Goal: Task Accomplishment & Management: Use online tool/utility

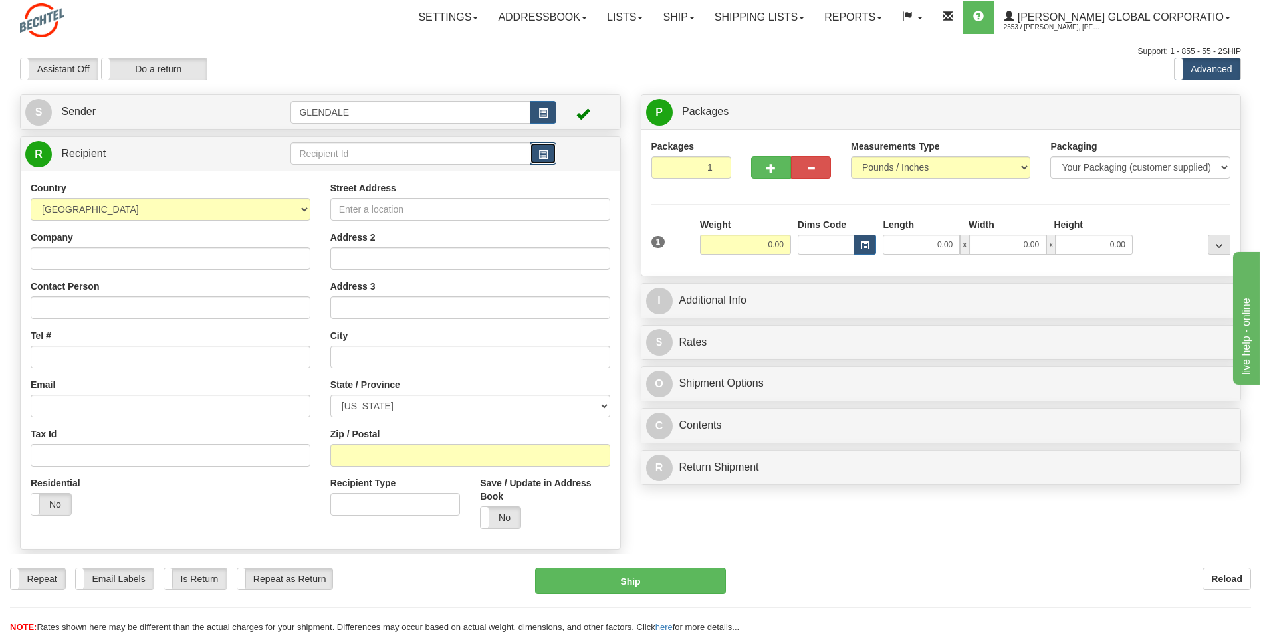
click at [539, 154] on span "button" at bounding box center [542, 154] width 9 height 9
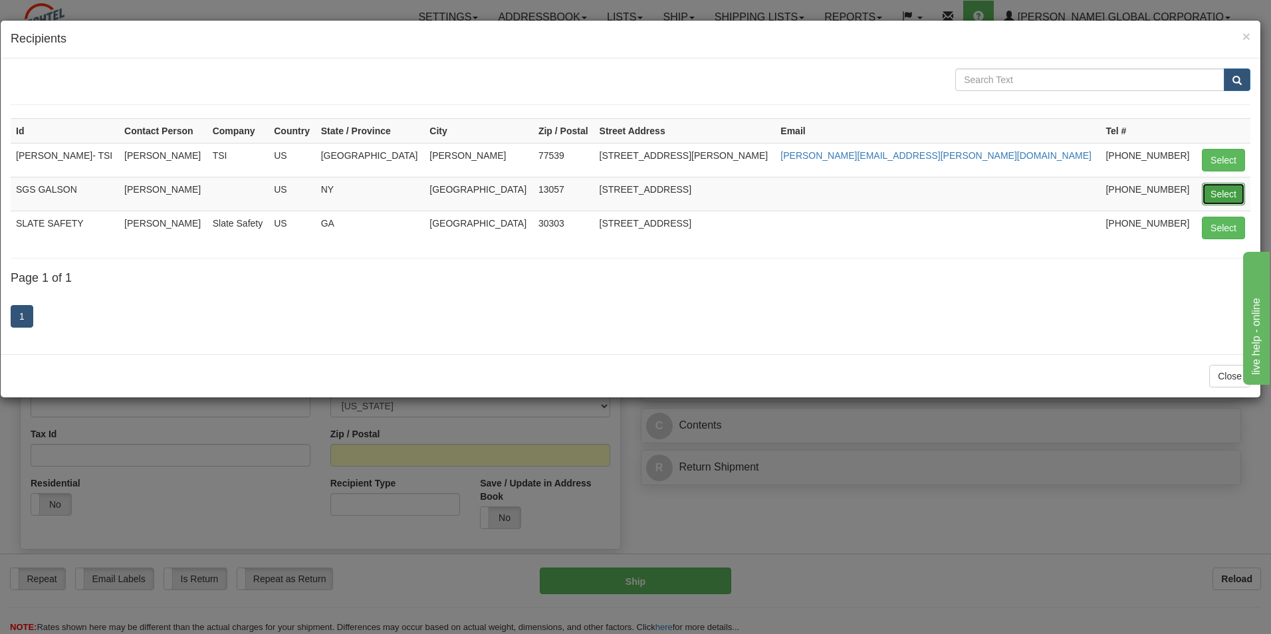
click at [1213, 192] on button "Select" at bounding box center [1223, 194] width 43 height 23
type input "SGS GALSON"
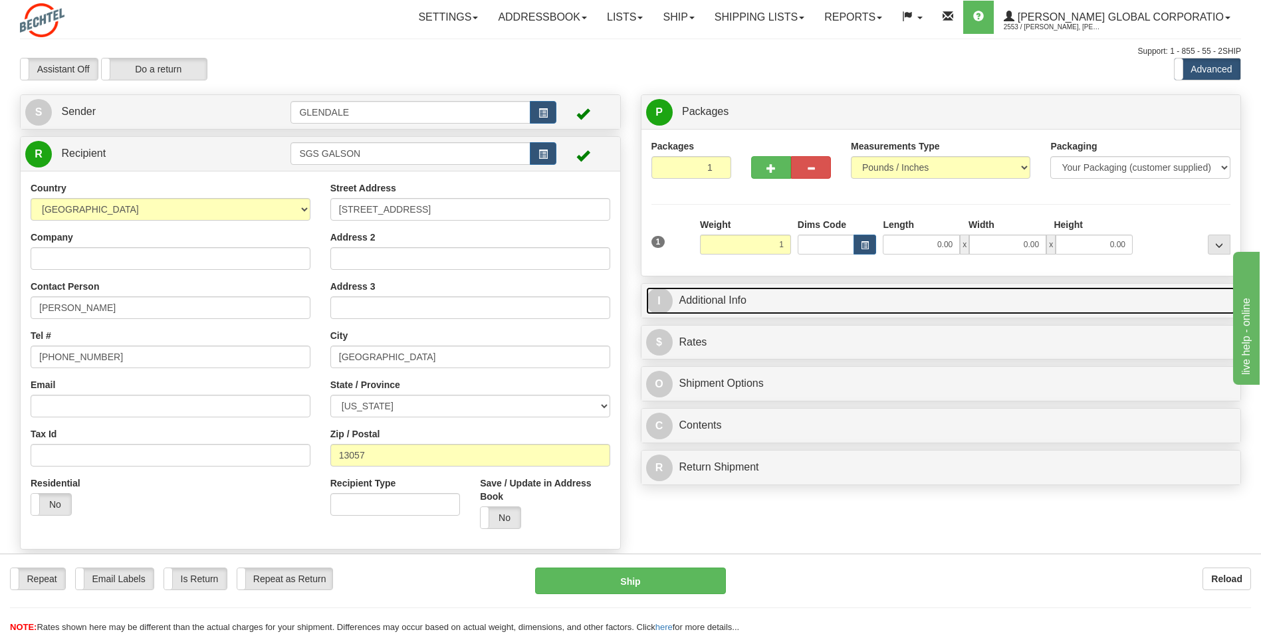
type input "1.00"
click at [731, 302] on link "I Additional Info" at bounding box center [941, 300] width 590 height 27
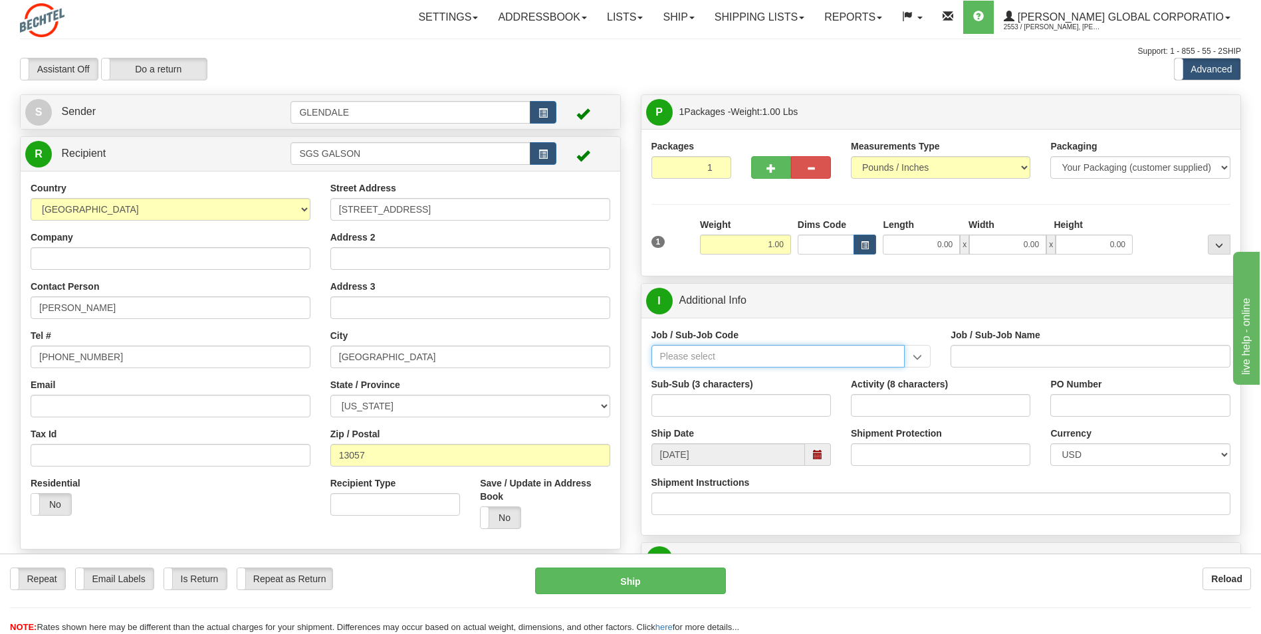
click at [860, 361] on input "Job / Sub-Job Code" at bounding box center [778, 356] width 254 height 23
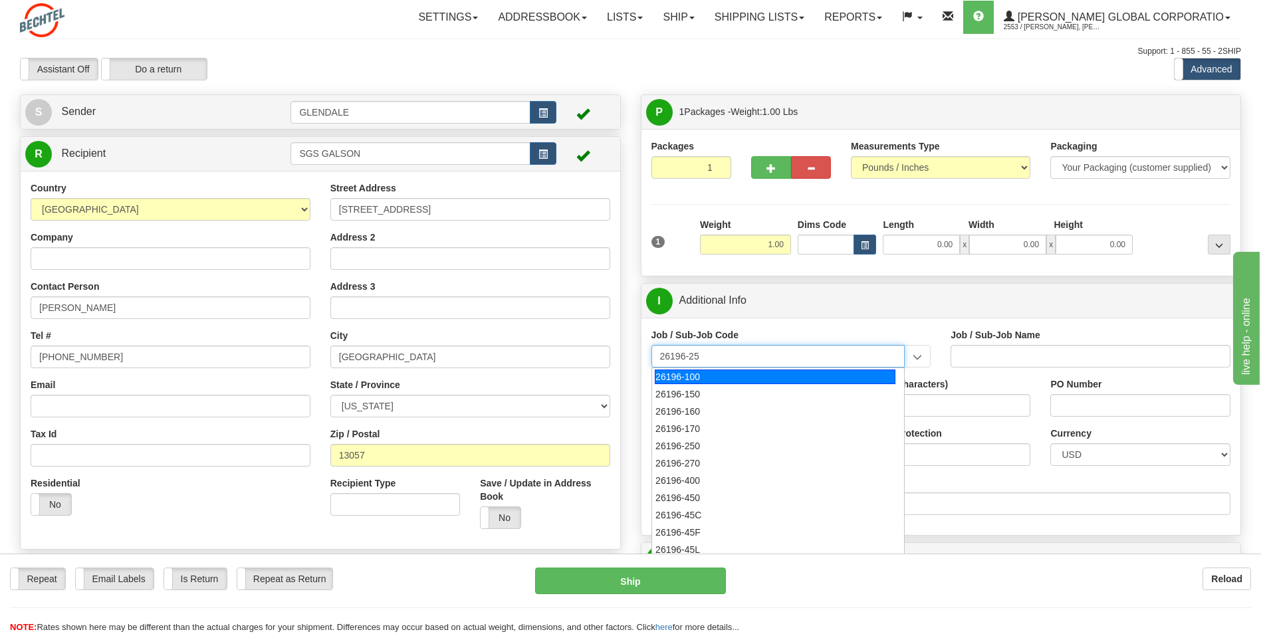
type input "26196-250"
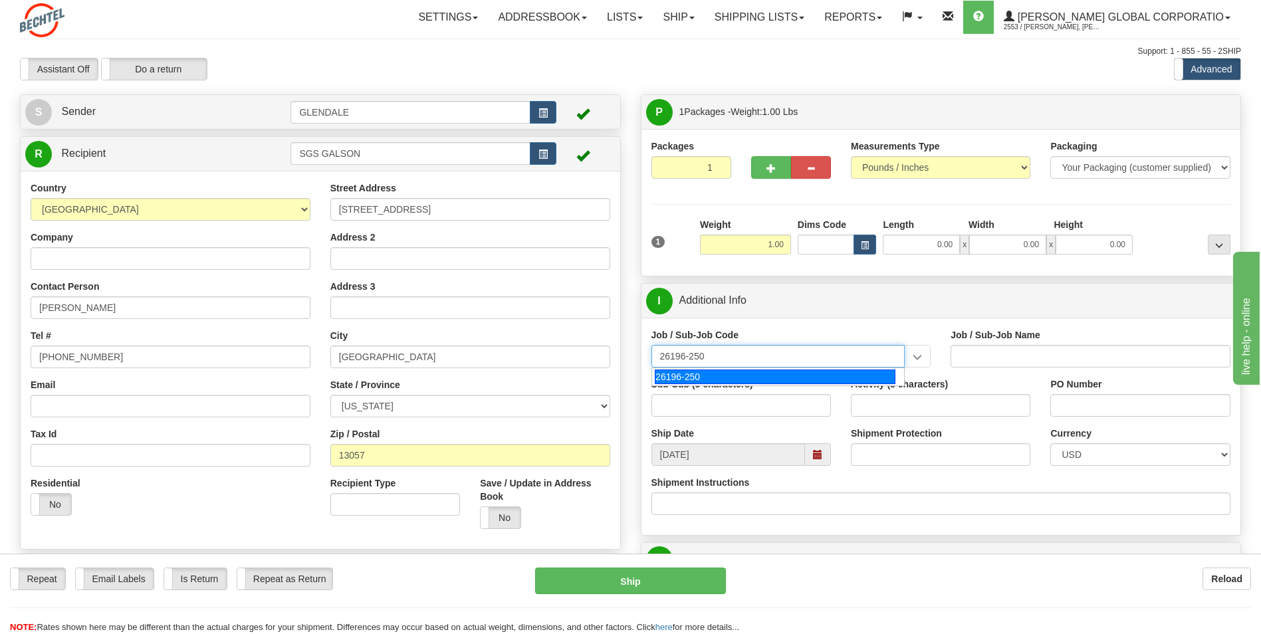
click at [820, 380] on div "26196-250" at bounding box center [775, 377] width 241 height 15
type input "PORT [PERSON_NAME] LNG - FIELD MATERIAL REQUISTIONS"
type input "26196-250"
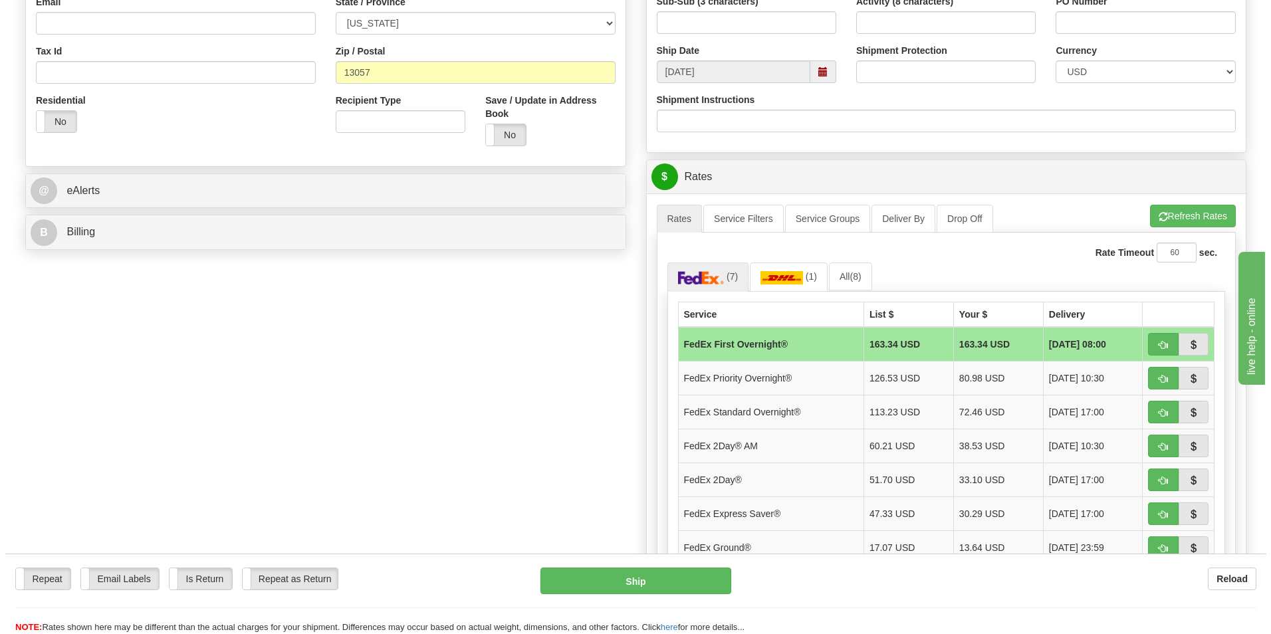
scroll to position [465, 0]
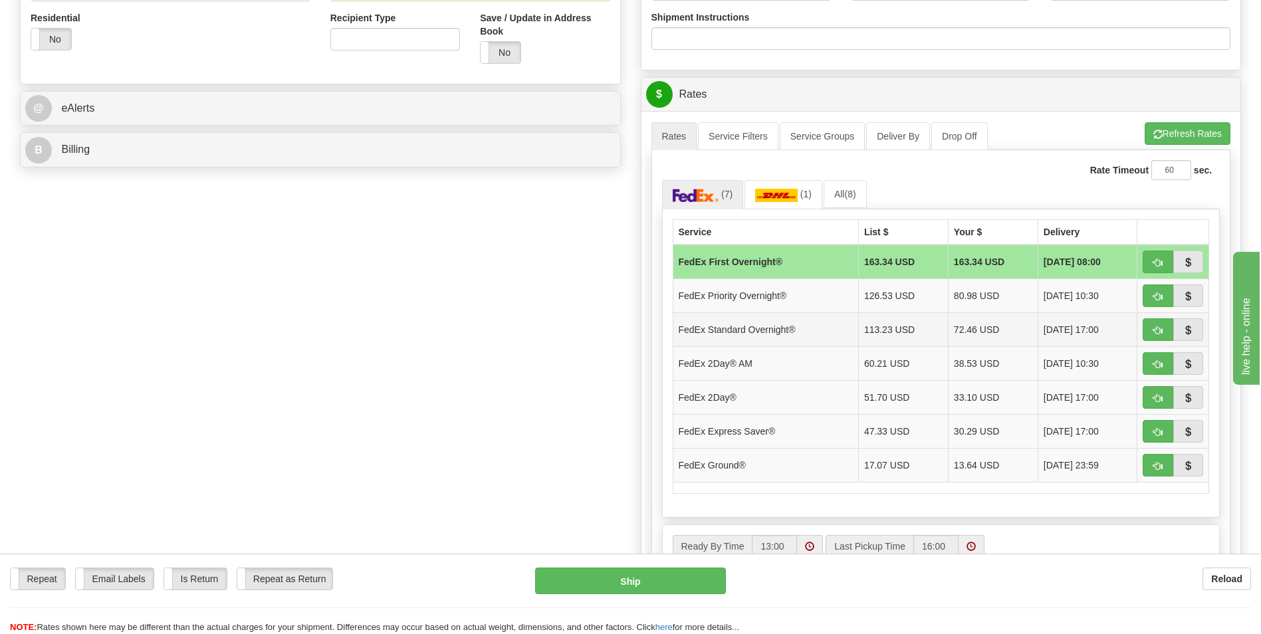
click at [752, 328] on td "FedEx Standard Overnight®" at bounding box center [765, 329] width 185 height 34
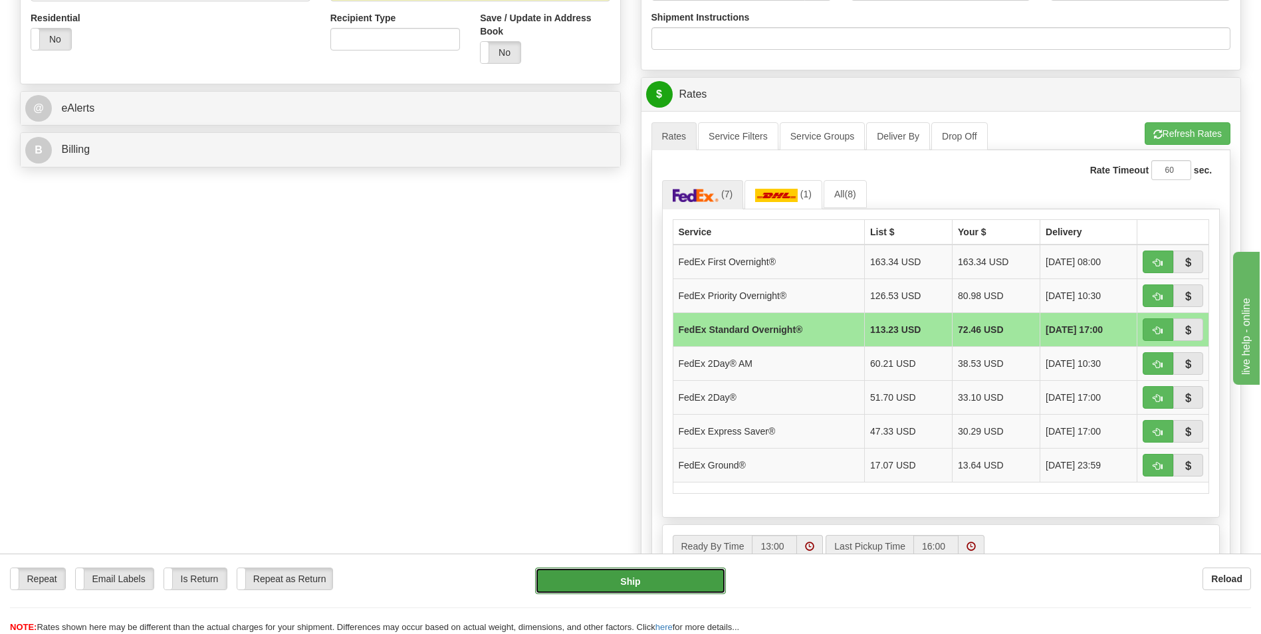
click at [695, 593] on button "Ship" at bounding box center [630, 581] width 190 height 27
type input "05"
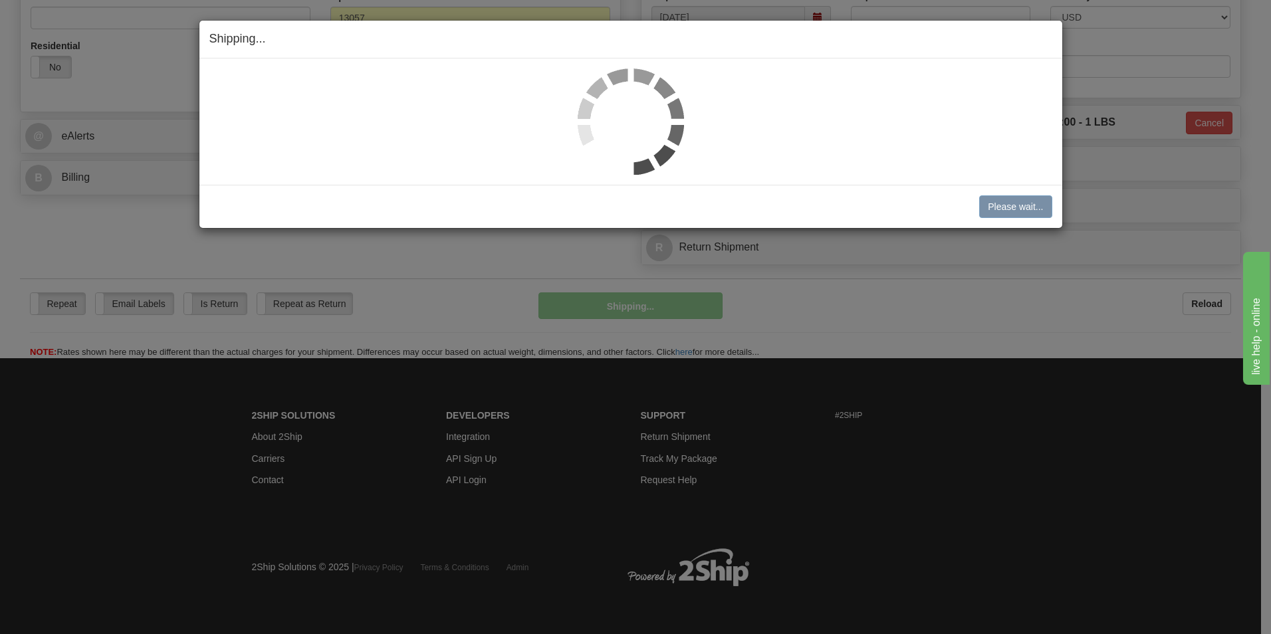
scroll to position [437, 0]
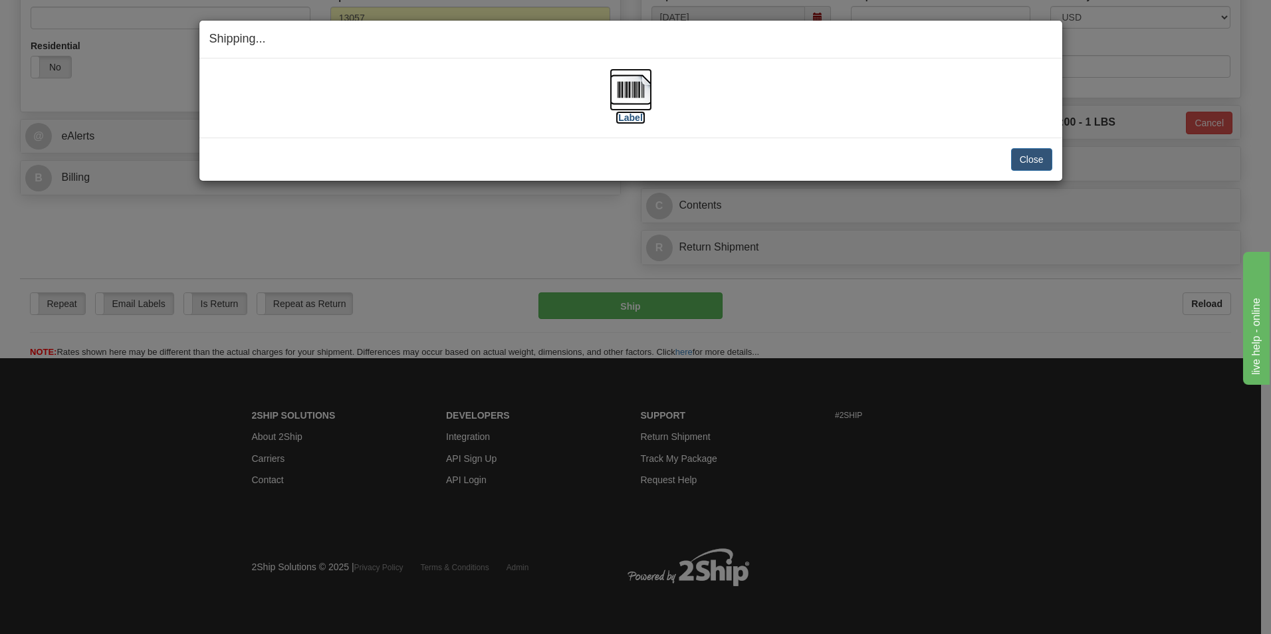
click at [636, 118] on label "[Label]" at bounding box center [631, 117] width 31 height 13
click at [1021, 158] on button "Close" at bounding box center [1031, 159] width 41 height 23
